Goal: Submit feedback/report problem

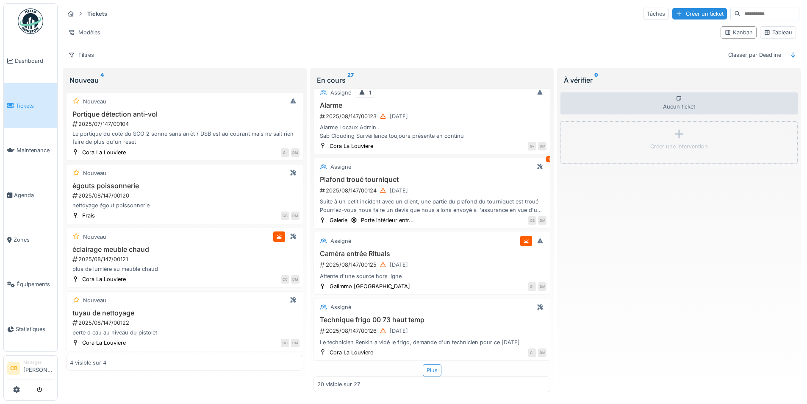
scroll to position [5, 0]
click at [443, 185] on div "2025/08/147/00124 [DATE]" at bounding box center [433, 190] width 228 height 11
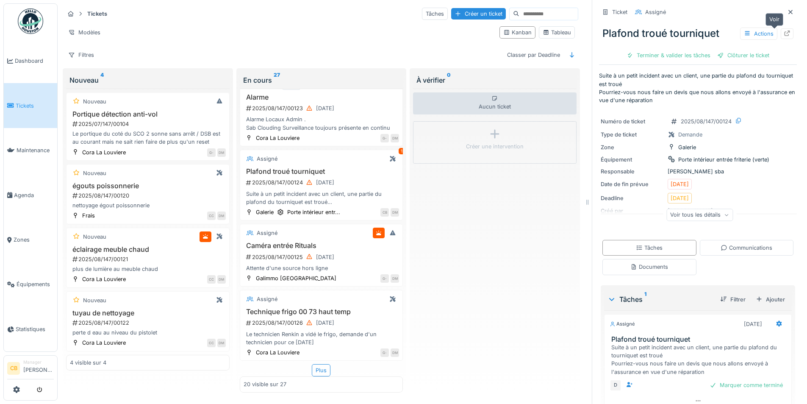
click at [784, 31] on icon at bounding box center [787, 34] width 7 height 6
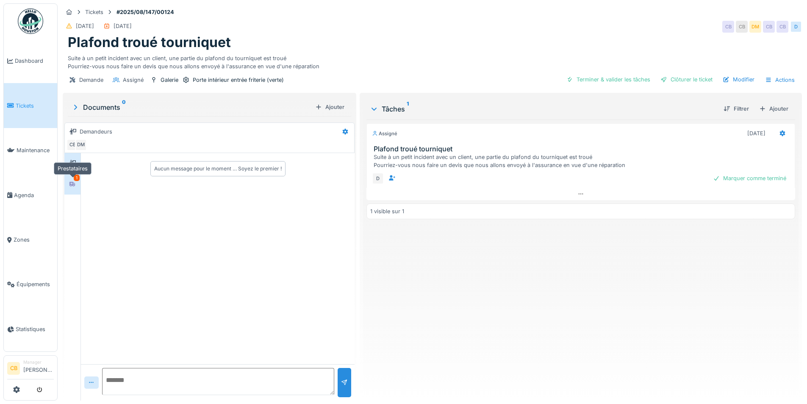
click at [70, 185] on icon at bounding box center [72, 184] width 7 height 6
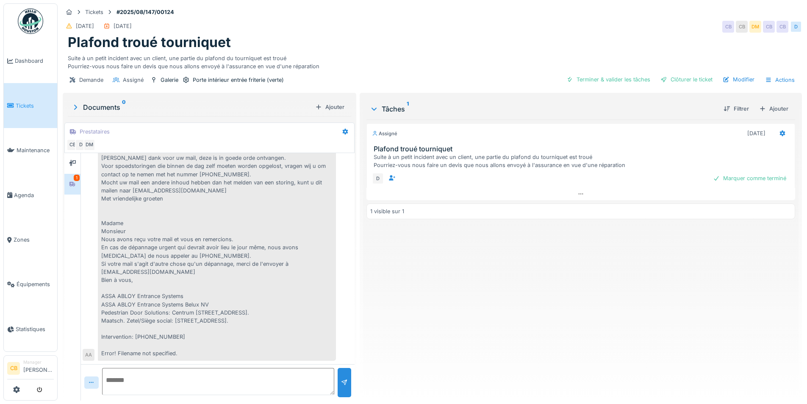
scroll to position [6, 0]
click at [180, 373] on textarea at bounding box center [218, 381] width 232 height 27
type textarea "**********"
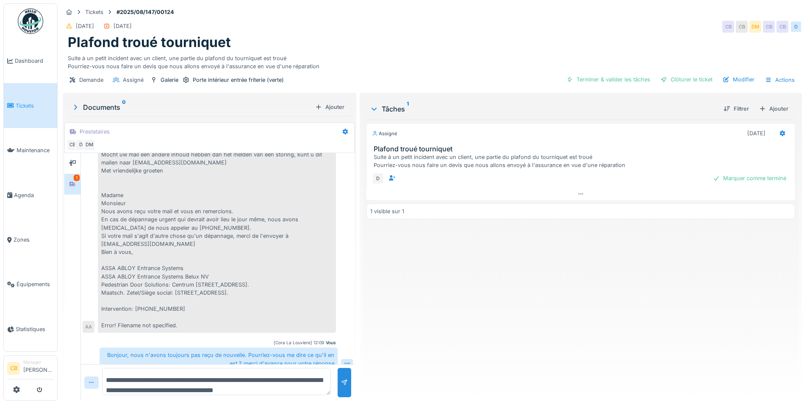
scroll to position [99, 0]
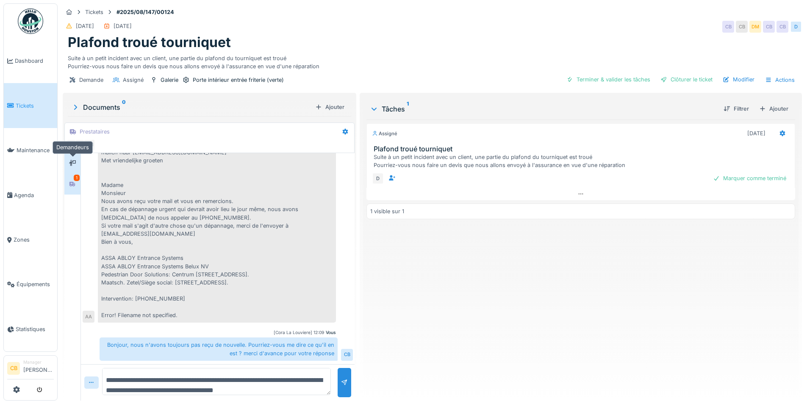
click at [73, 160] on icon at bounding box center [72, 163] width 7 height 6
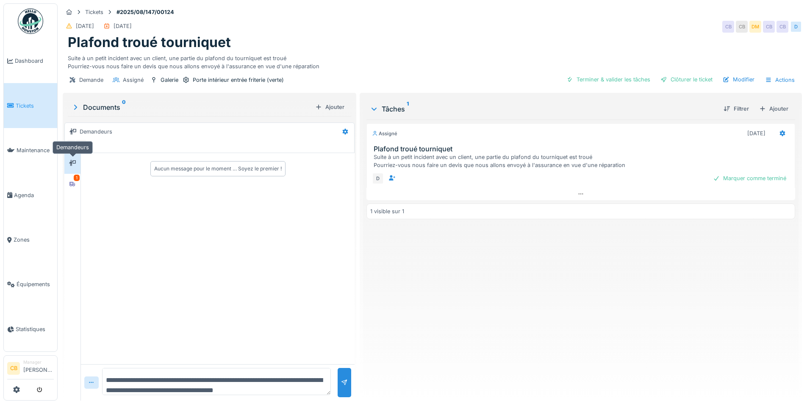
scroll to position [0, 0]
click at [74, 181] on icon at bounding box center [73, 183] width 6 height 5
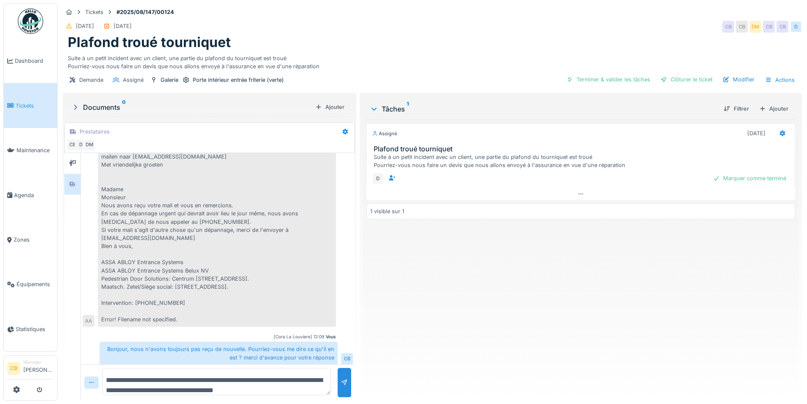
scroll to position [99, 0]
